Goal: Task Accomplishment & Management: Use online tool/utility

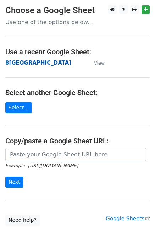
click at [20, 62] on strong "8[GEOGRAPHIC_DATA]" at bounding box center [38, 63] width 66 height 6
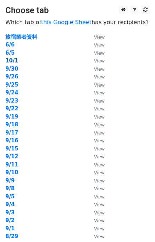
click at [12, 60] on strong "10/1" at bounding box center [11, 60] width 13 height 6
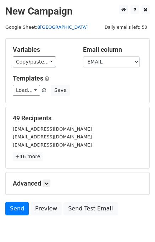
click at [43, 28] on link "8[GEOGRAPHIC_DATA]" at bounding box center [62, 26] width 50 height 5
click at [31, 156] on link "+46 more" at bounding box center [28, 156] width 30 height 9
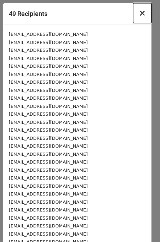
click at [139, 14] on span "×" at bounding box center [142, 13] width 7 height 10
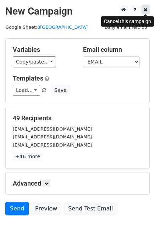
click at [147, 9] on link at bounding box center [145, 9] width 8 height 9
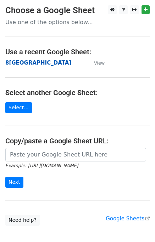
click at [17, 63] on strong "8[GEOGRAPHIC_DATA]" at bounding box center [38, 63] width 66 height 6
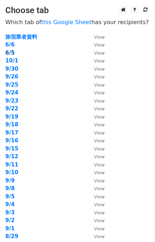
click at [12, 52] on strong "6/5" at bounding box center [9, 53] width 9 height 6
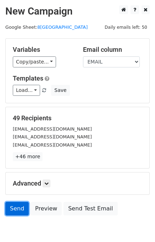
click at [22, 210] on link "Send" at bounding box center [16, 208] width 23 height 13
